Goal: Find contact information: Find contact information

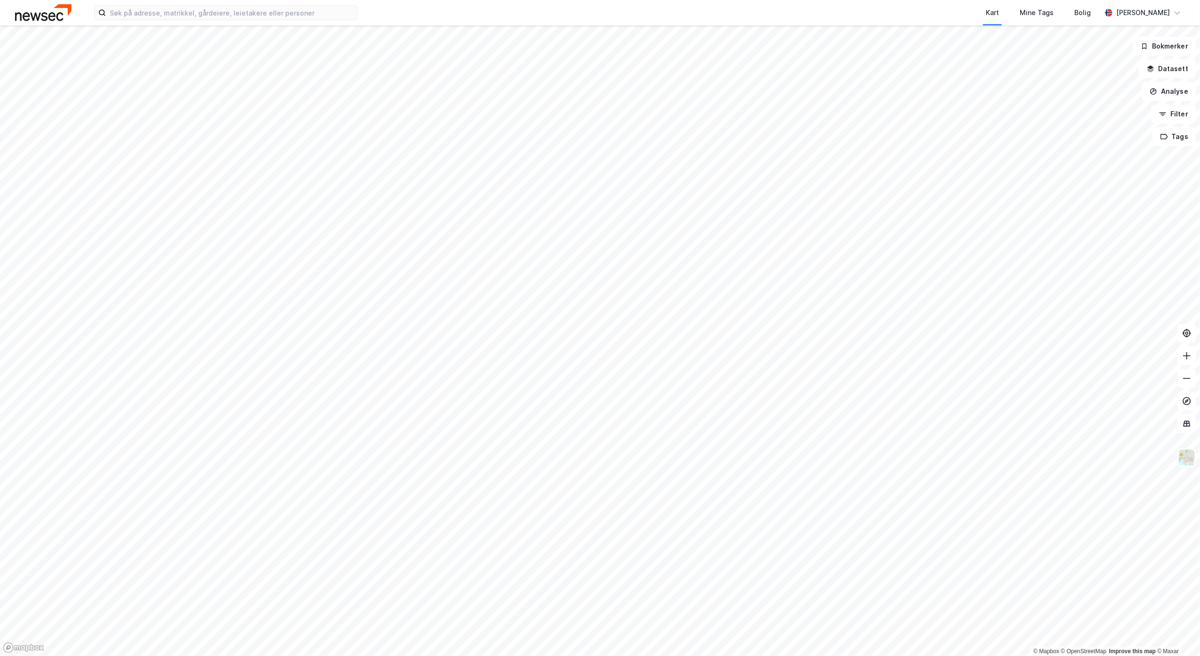
click at [261, 21] on div "Kart Mine Tags Bolig [PERSON_NAME]" at bounding box center [600, 12] width 1200 height 25
click at [259, 14] on input at bounding box center [231, 13] width 251 height 14
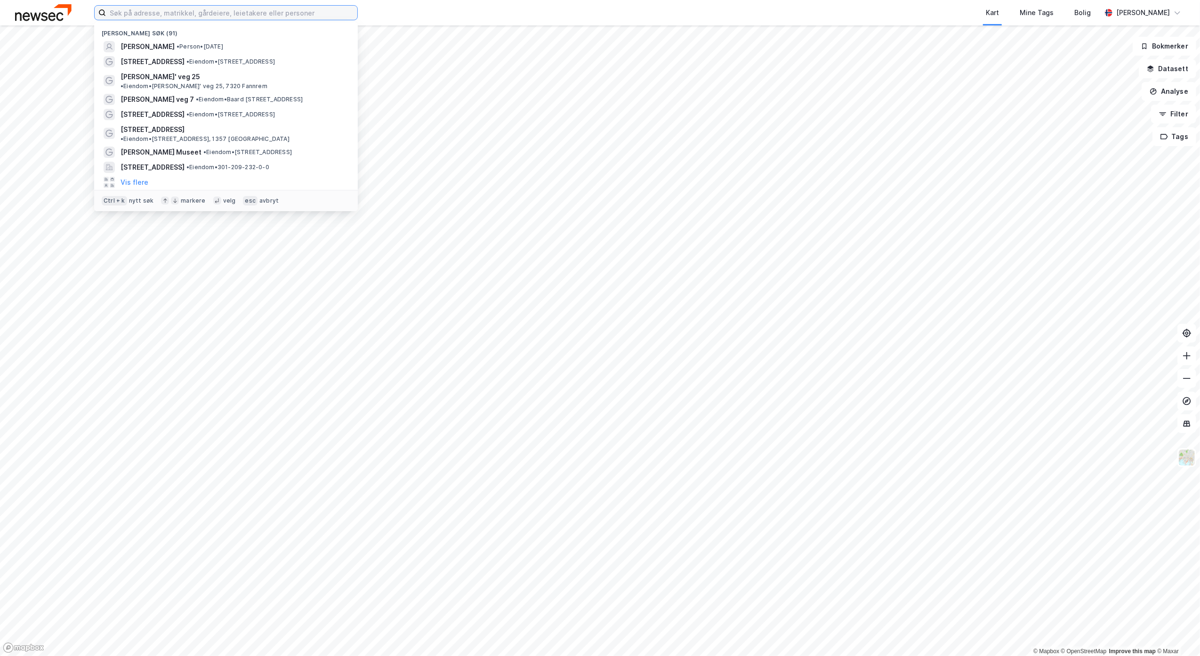
paste input "Snekkerveien 7-13"
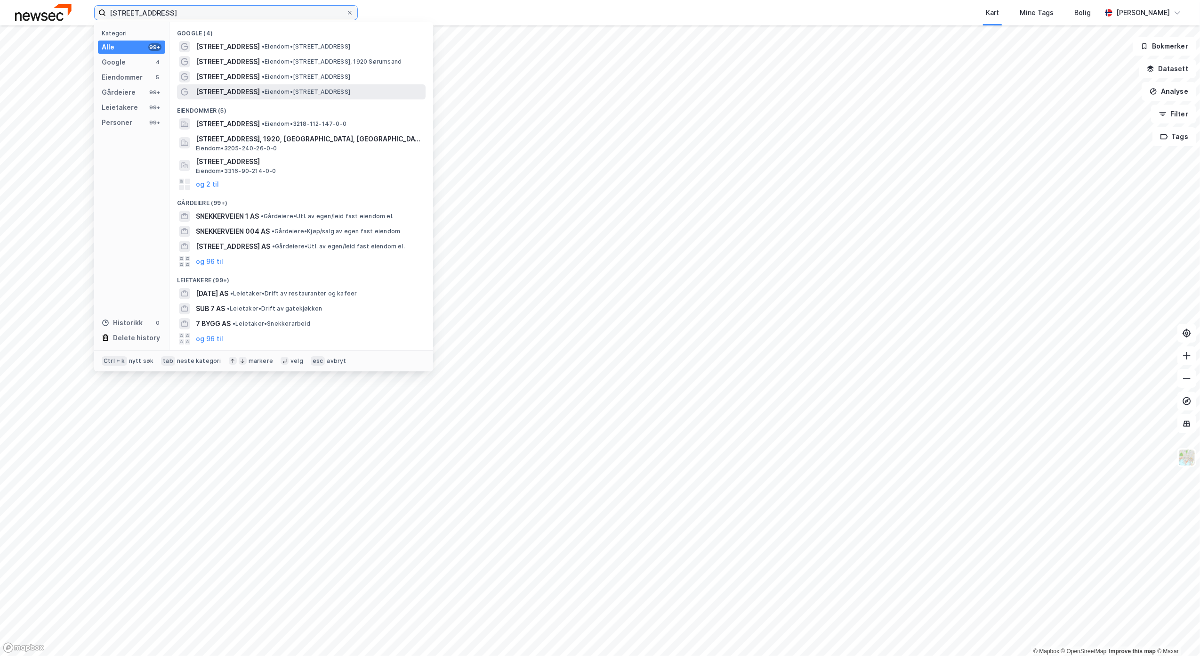
type input "[STREET_ADDRESS]"
click at [221, 88] on span "[STREET_ADDRESS]" at bounding box center [228, 91] width 64 height 11
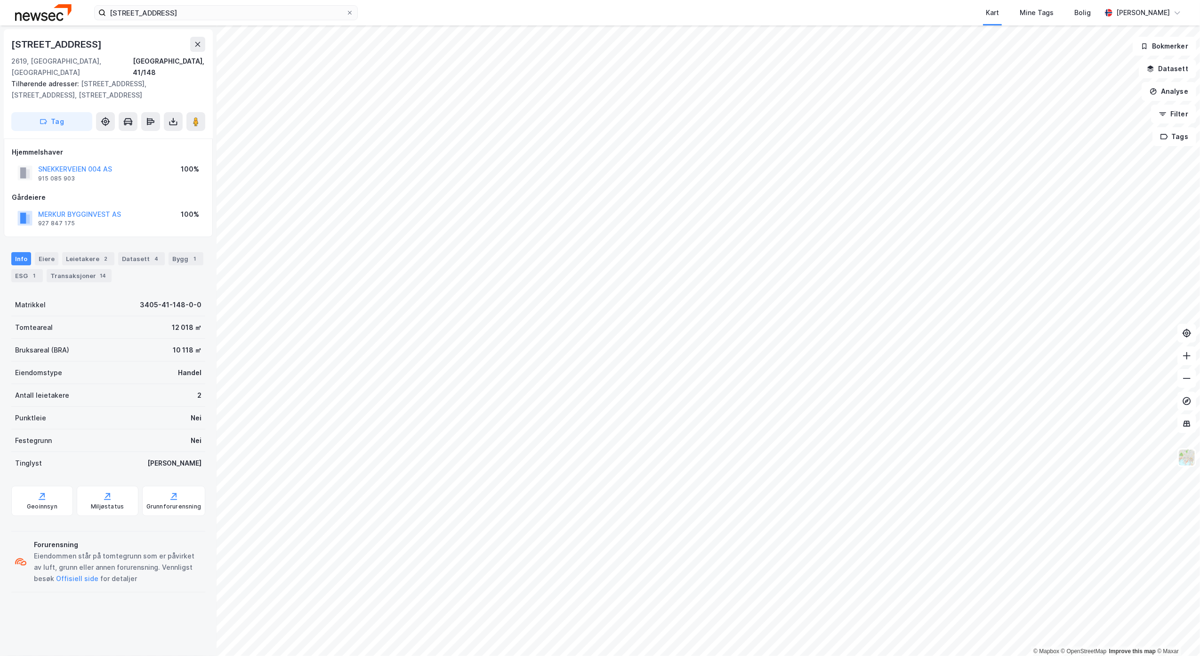
click at [86, 163] on div "SNEKKERVEIEN 004 AS" at bounding box center [75, 168] width 74 height 11
click at [0, 0] on button "SNEKKERVEIEN 004 AS" at bounding box center [0, 0] width 0 height 0
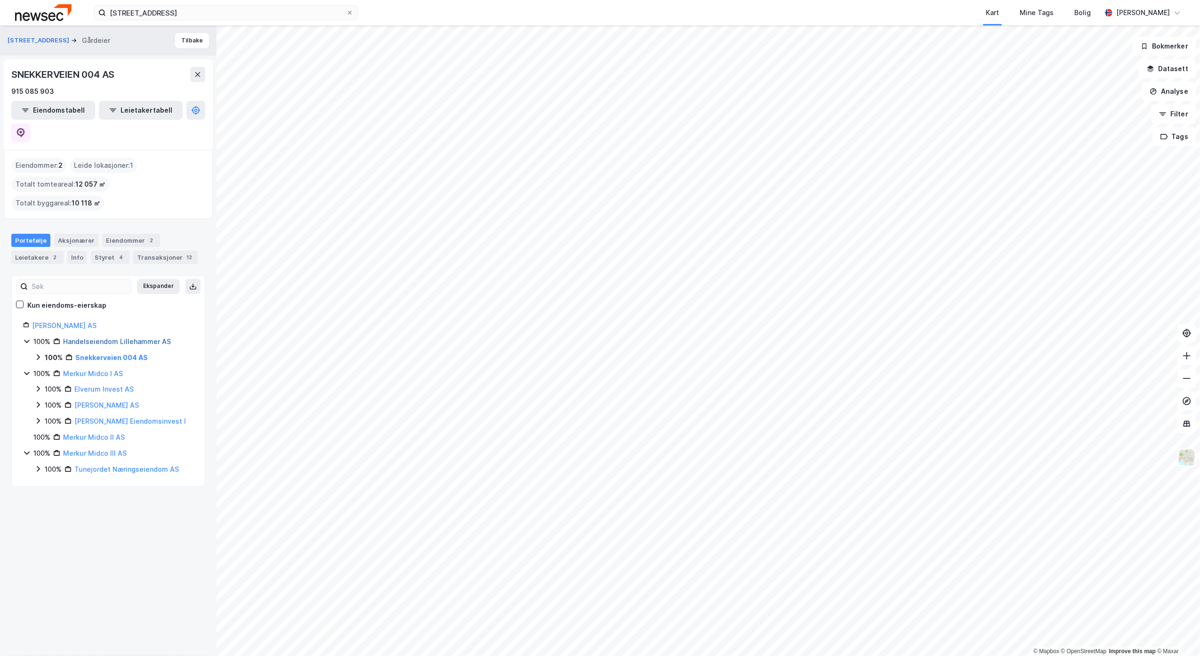
click at [116, 337] on link "Handelseiendom Lillehammer AS" at bounding box center [117, 341] width 108 height 8
click at [24, 337] on icon at bounding box center [27, 341] width 8 height 8
click at [36, 353] on icon at bounding box center [38, 357] width 8 height 8
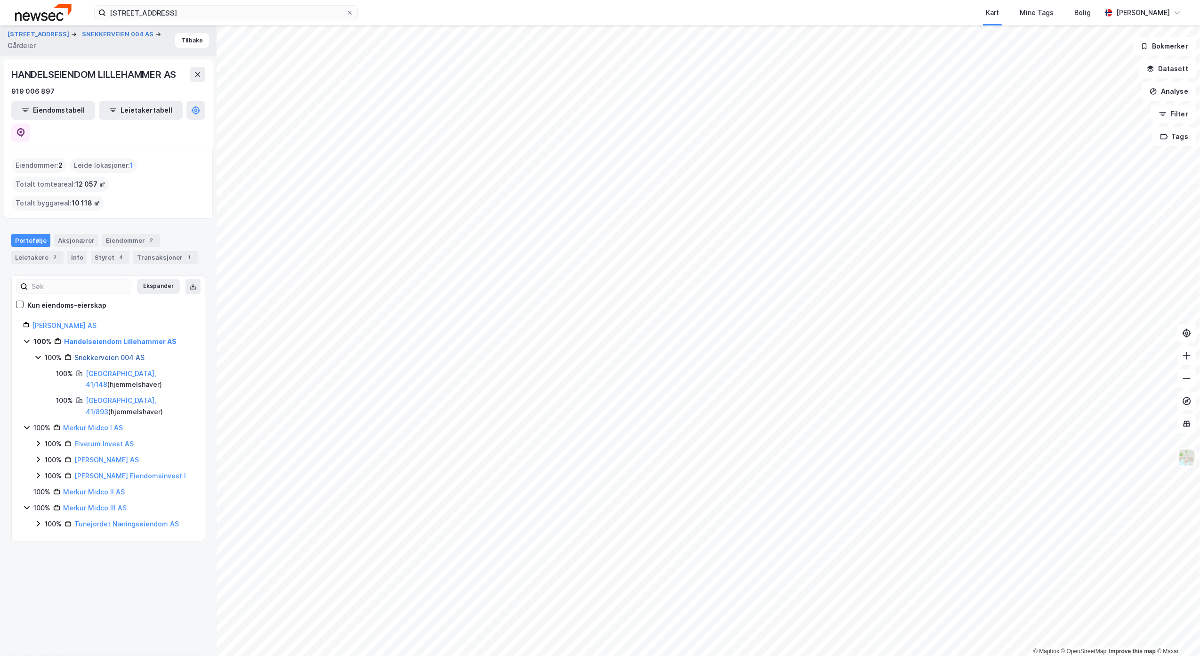
click at [112, 353] on link "Snekkerveien 004 AS" at bounding box center [109, 357] width 70 height 8
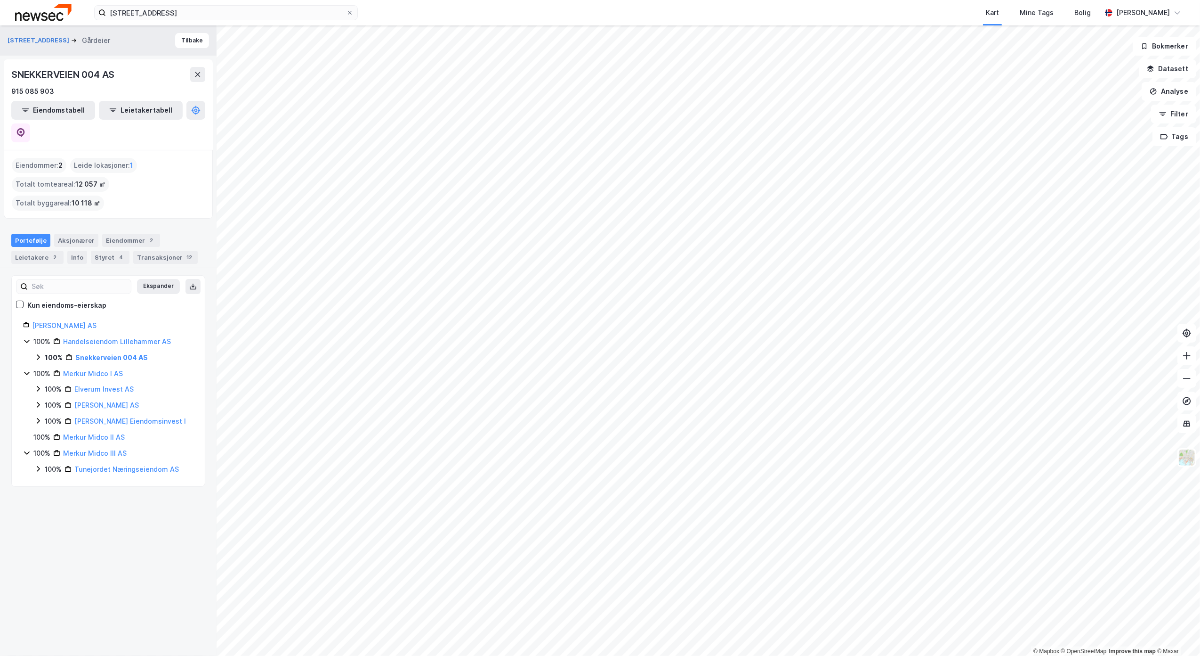
click at [39, 353] on icon at bounding box center [38, 357] width 8 height 8
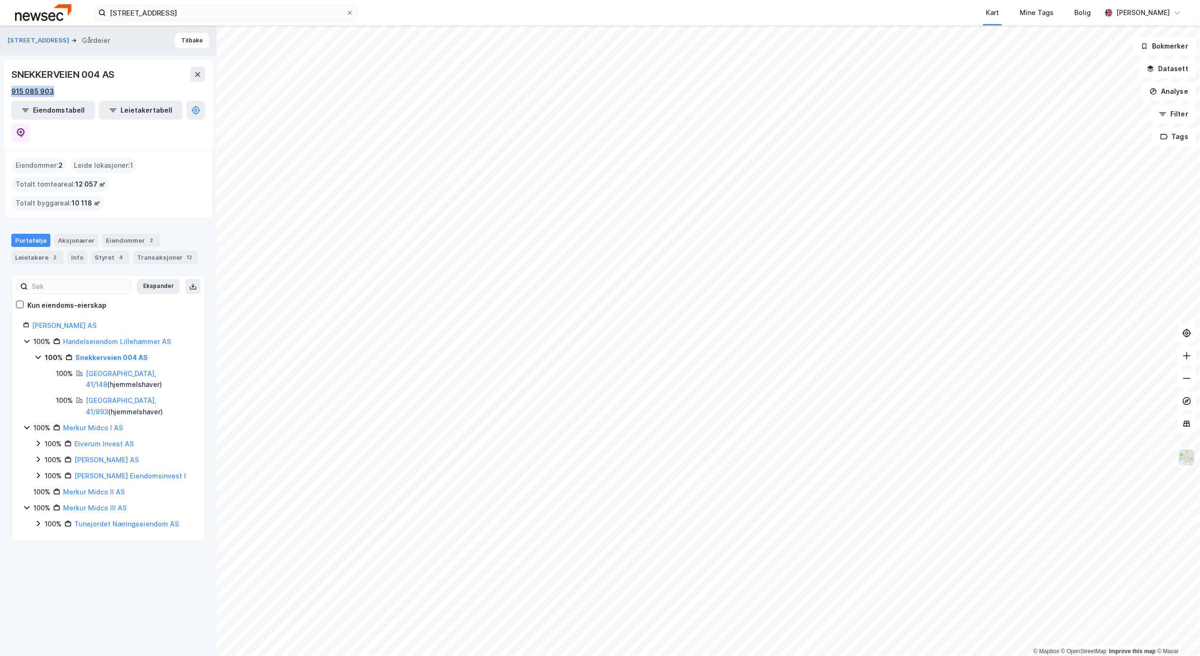
drag, startPoint x: 66, startPoint y: 94, endPoint x: 12, endPoint y: 95, distance: 54.6
click at [12, 95] on div "915 085 903" at bounding box center [108, 91] width 194 height 11
copy div "915 085 903"
